Goal: Contribute content

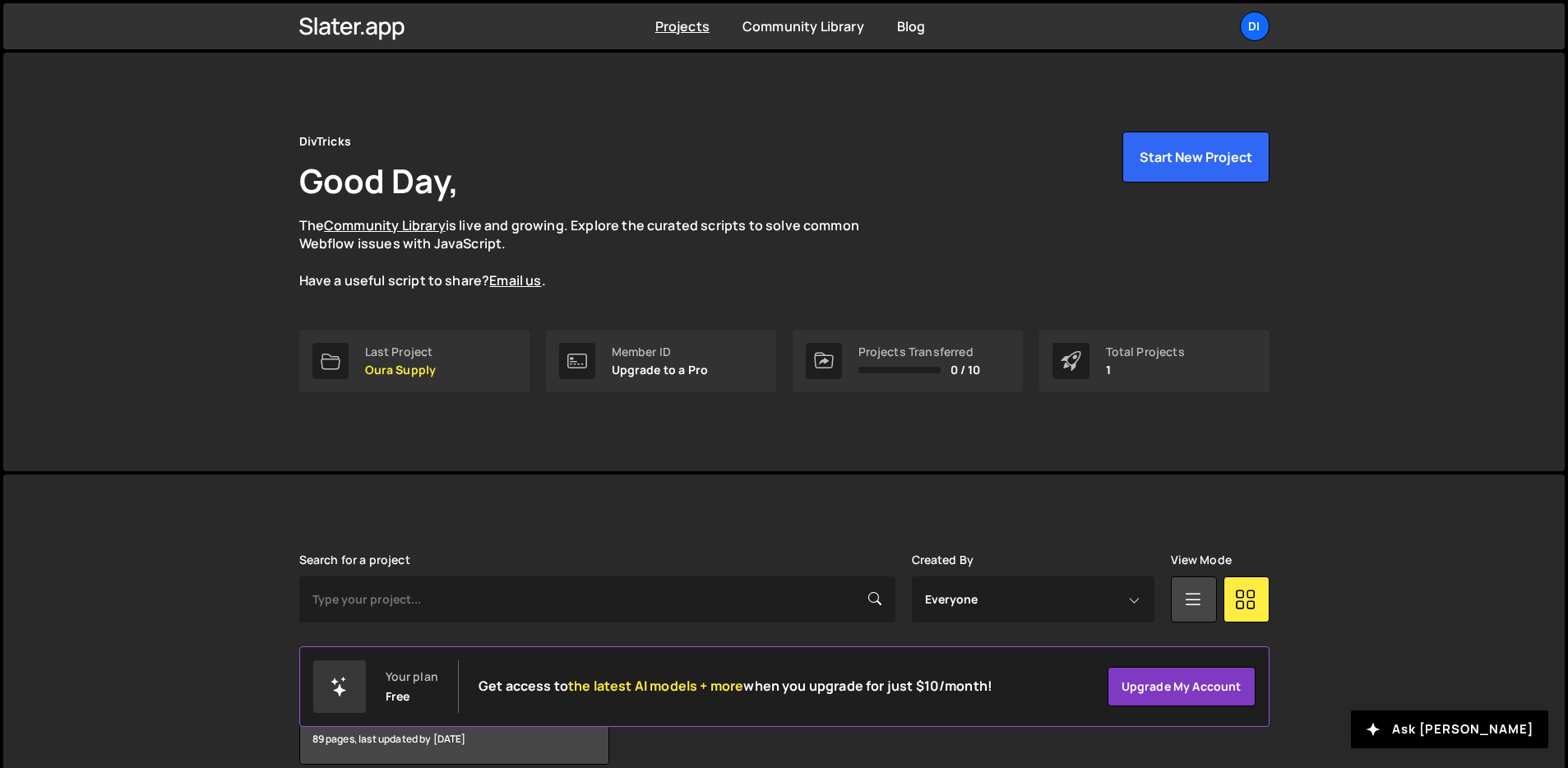
scroll to position [79, 0]
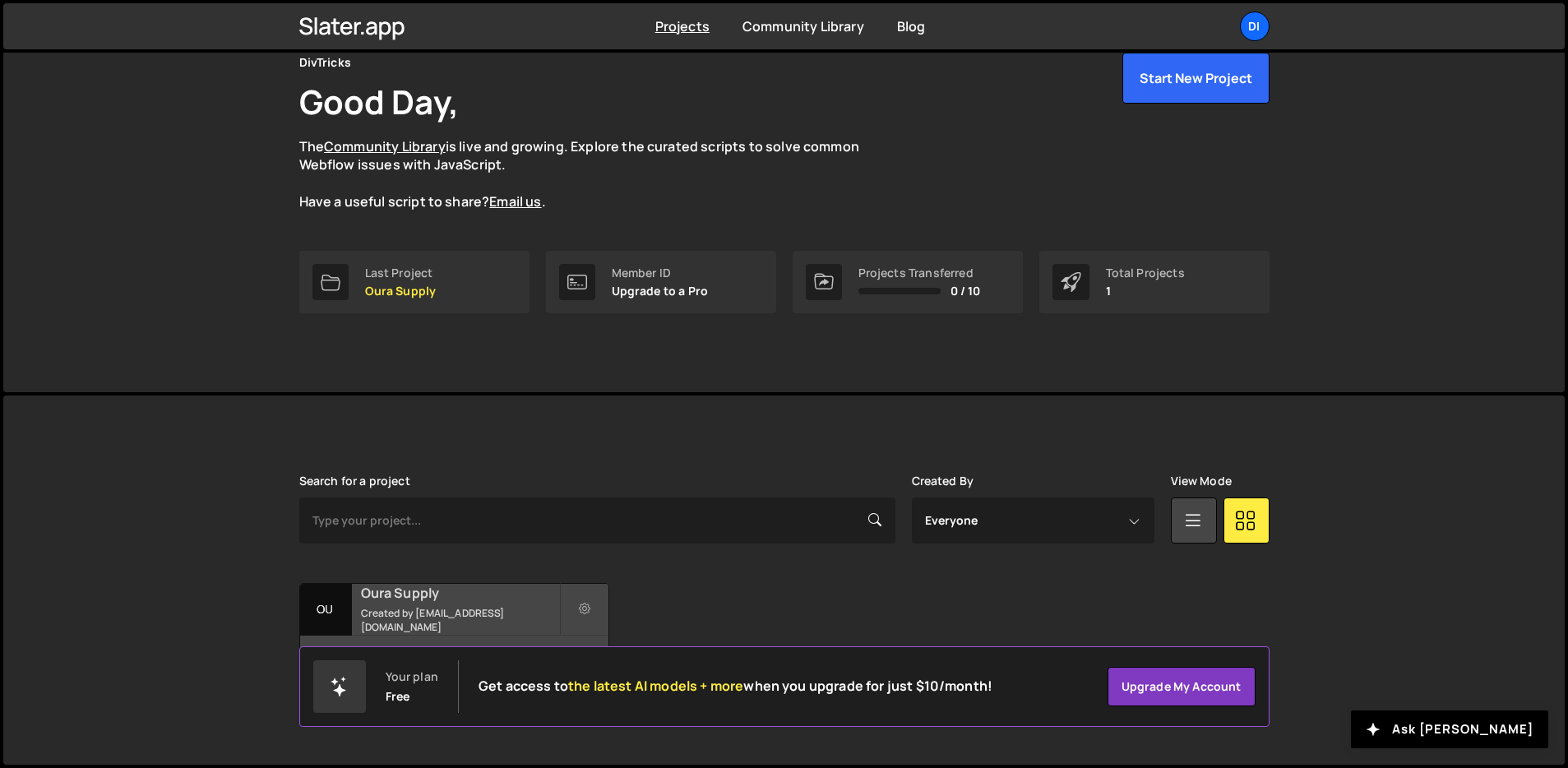
click at [500, 623] on small "Created by zaynhamza811@gmail.com" at bounding box center [460, 619] width 198 height 27
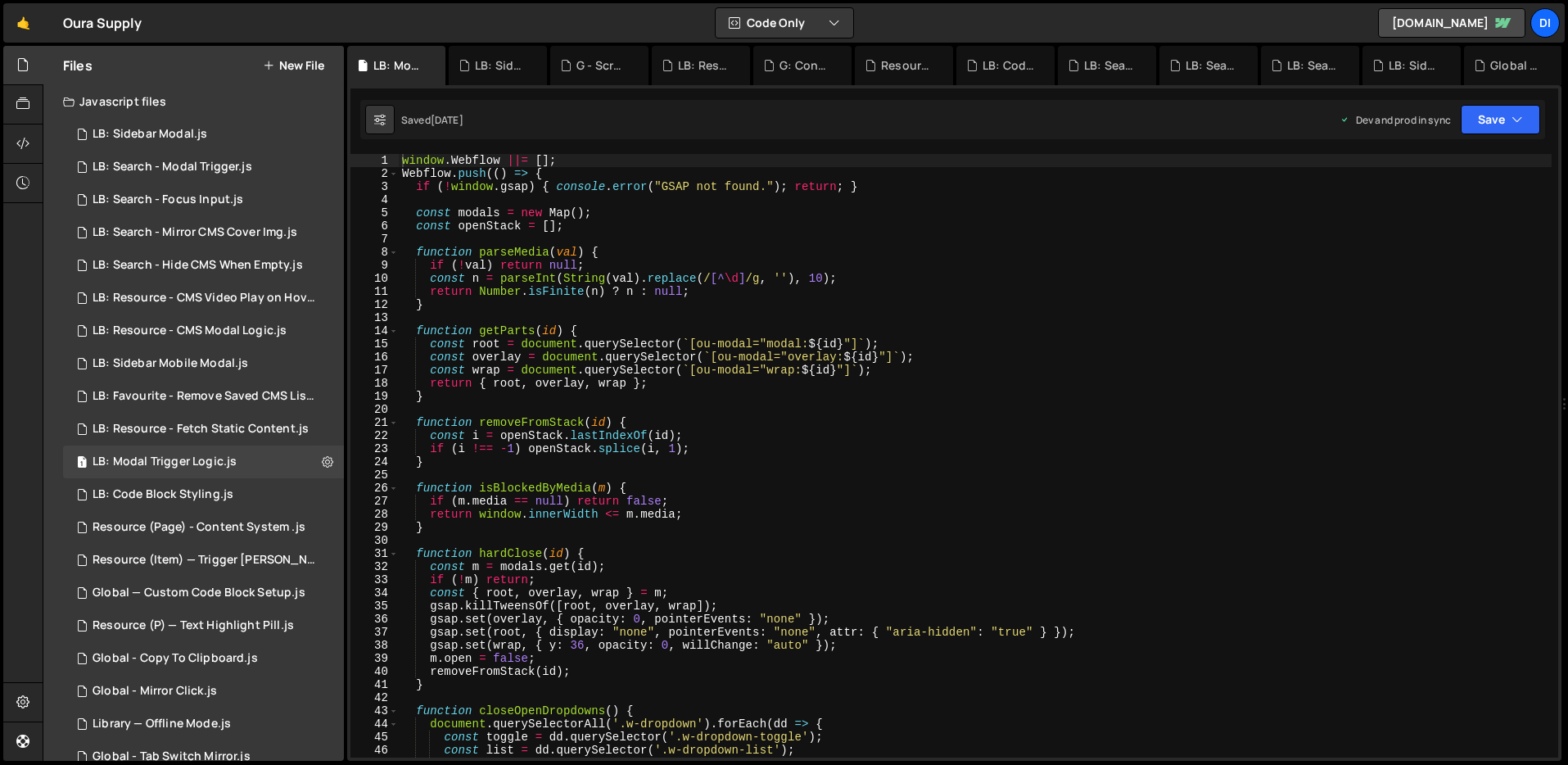
click at [299, 67] on button "New File" at bounding box center [293, 65] width 61 height 13
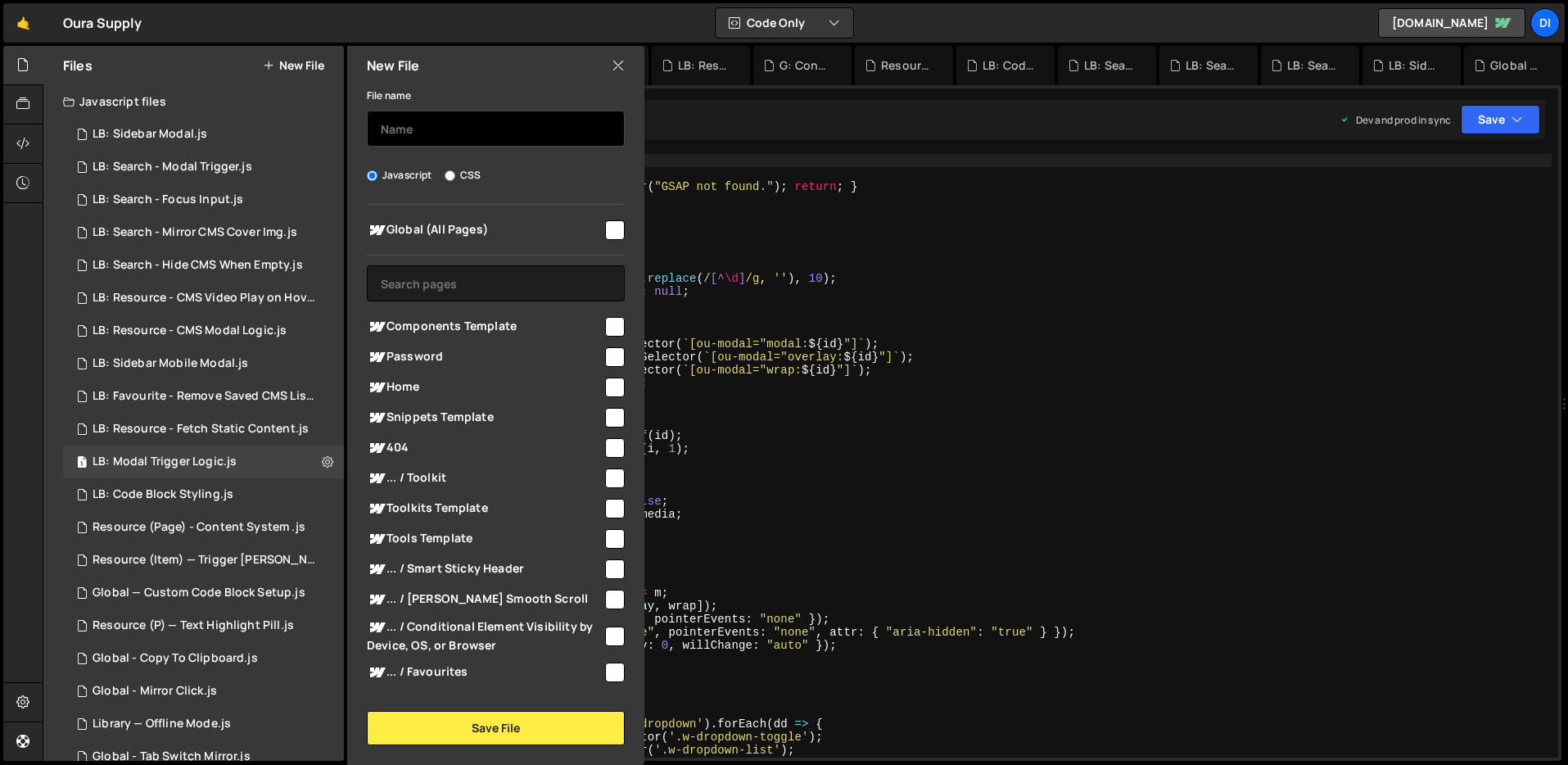
click at [431, 118] on input "text" at bounding box center [496, 128] width 258 height 36
type input "LB: Theme Toggle"
click at [593, 231] on span "Global (All Pages)" at bounding box center [485, 230] width 236 height 20
checkbox input "true"
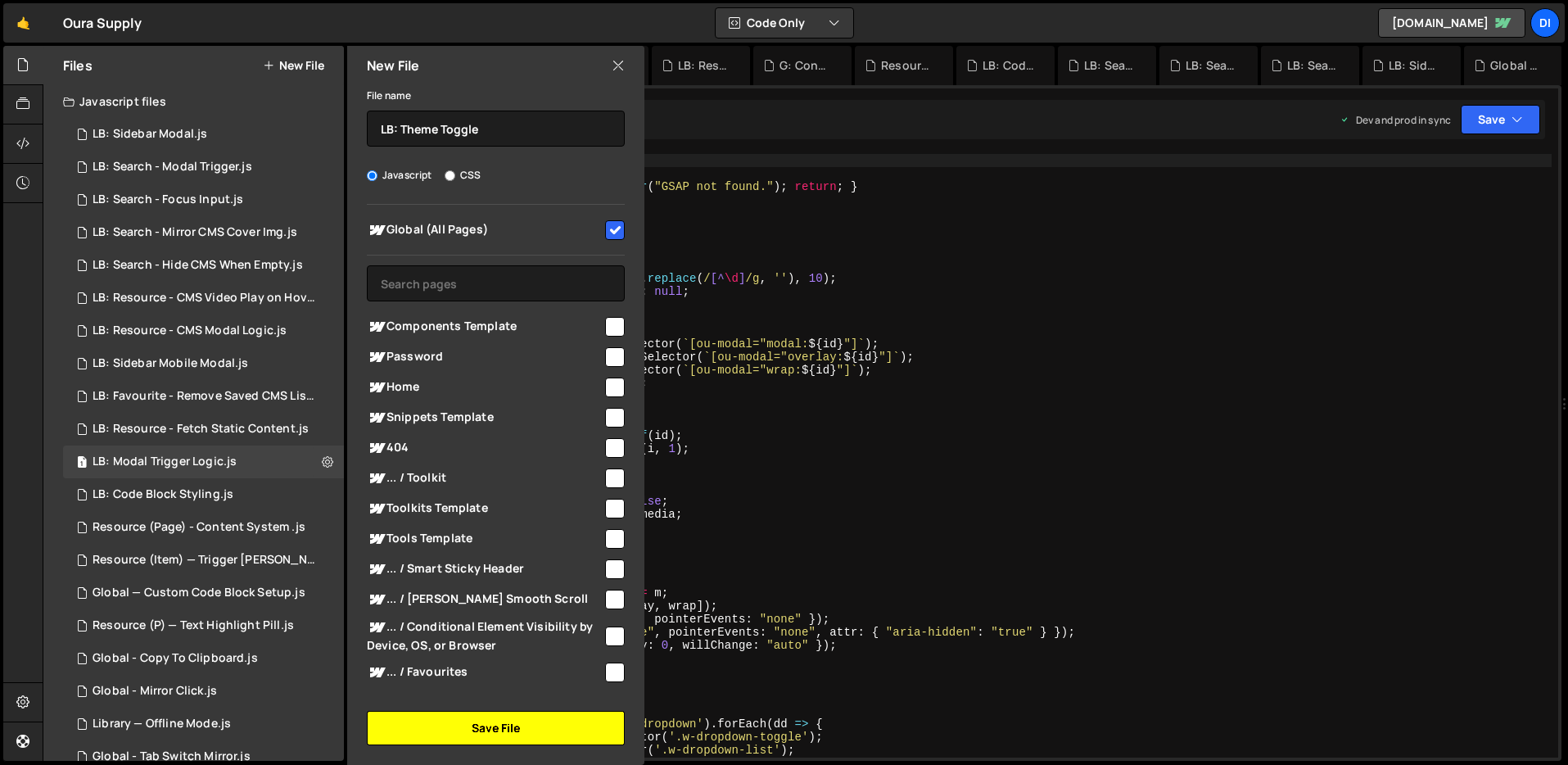
click at [466, 722] on button "Save File" at bounding box center [496, 728] width 258 height 34
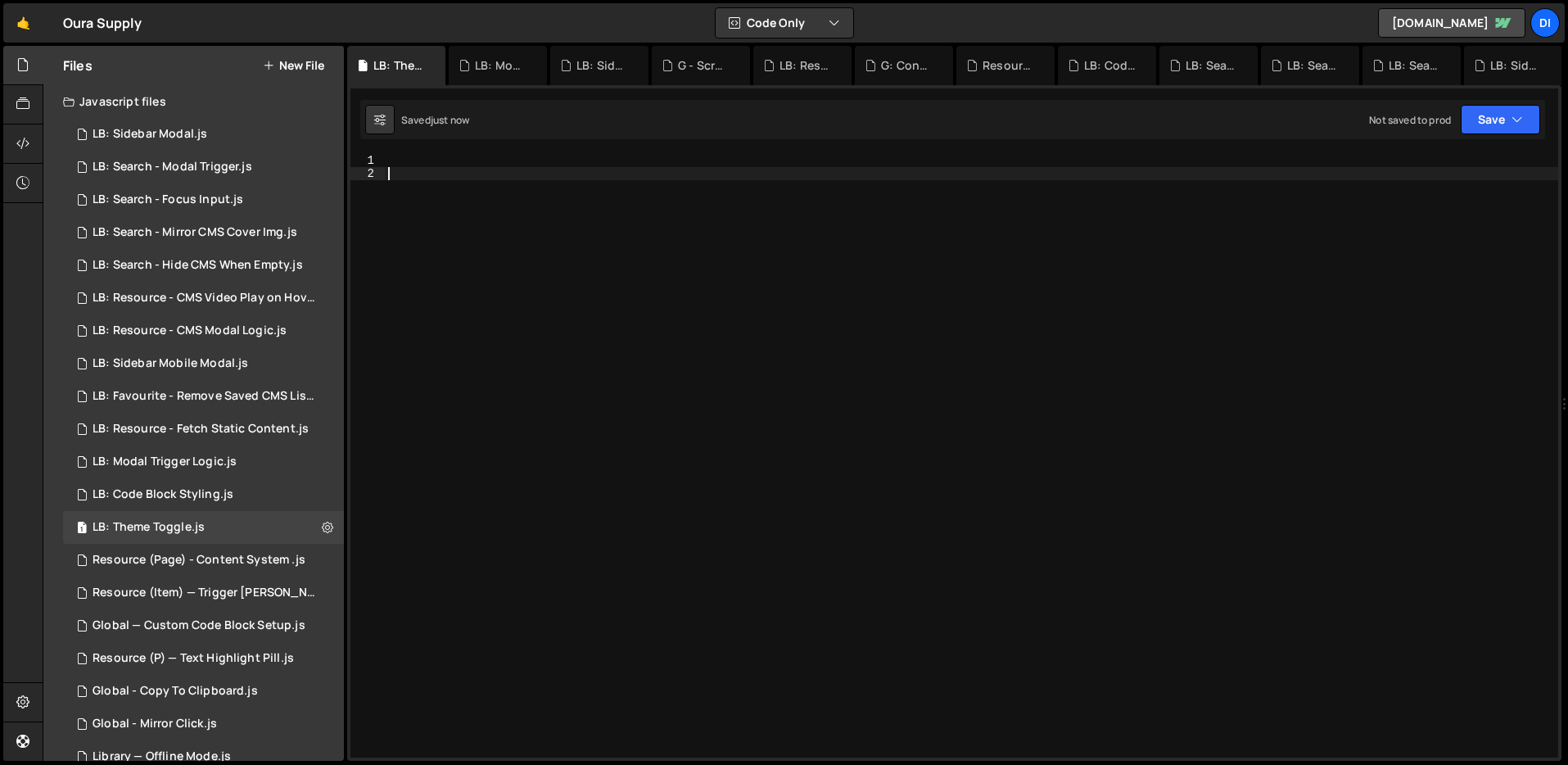
click at [623, 298] on div at bounding box center [971, 468] width 1173 height 630
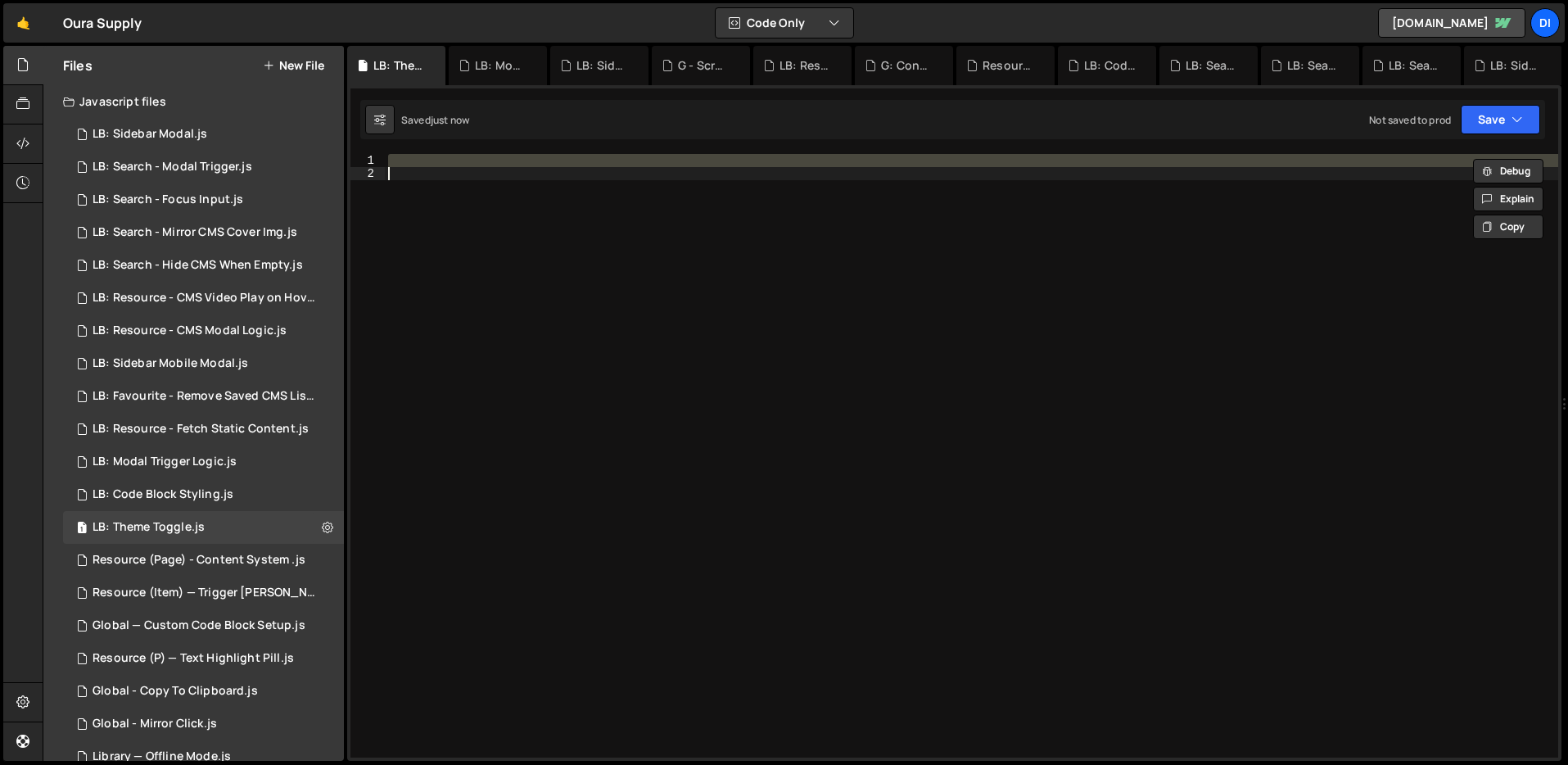
paste textarea
